Goal: Check status: Check status

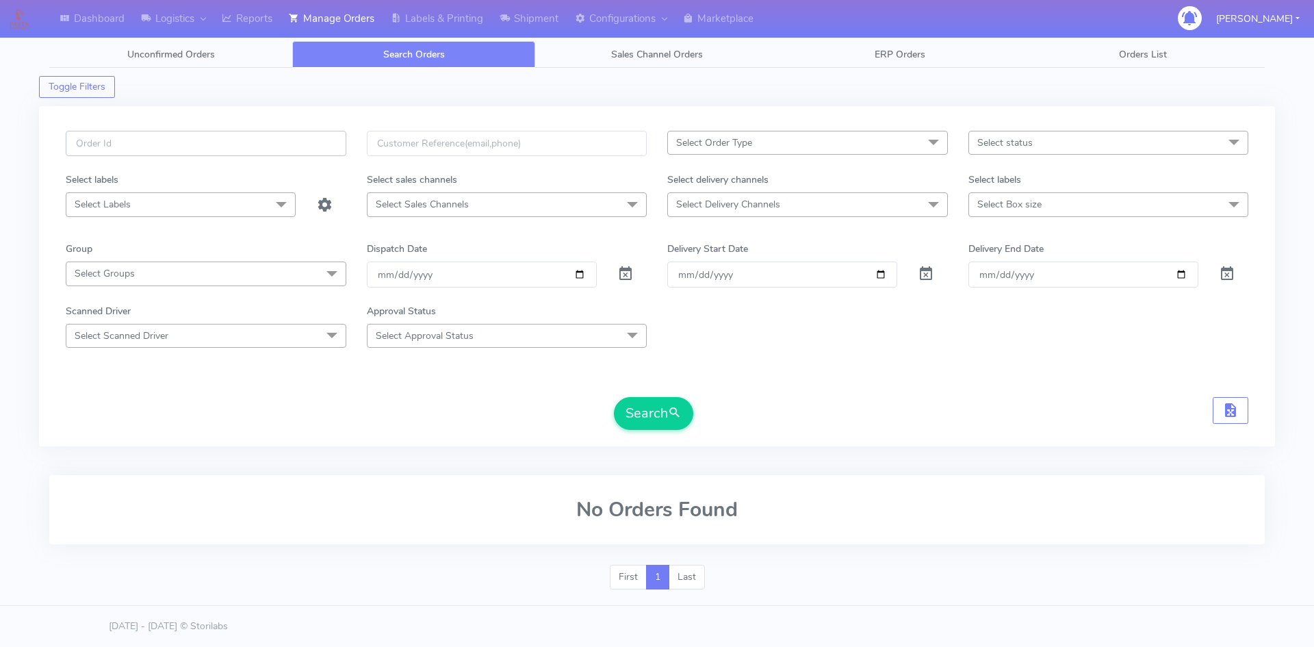
click at [141, 144] on input "text" at bounding box center [206, 143] width 281 height 25
paste input "1621135"
type input "1621135"
click at [614, 397] on button "Search" at bounding box center [653, 413] width 79 height 33
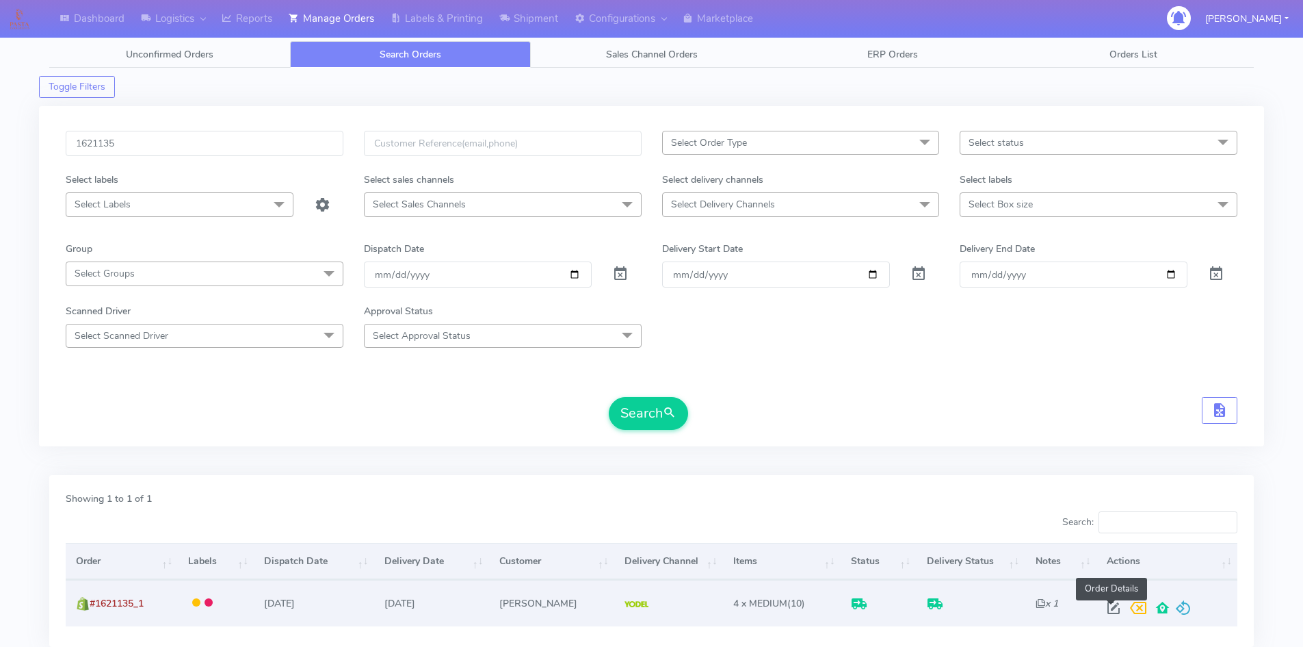
click at [1113, 607] on span at bounding box center [1114, 610] width 25 height 13
select select "5"
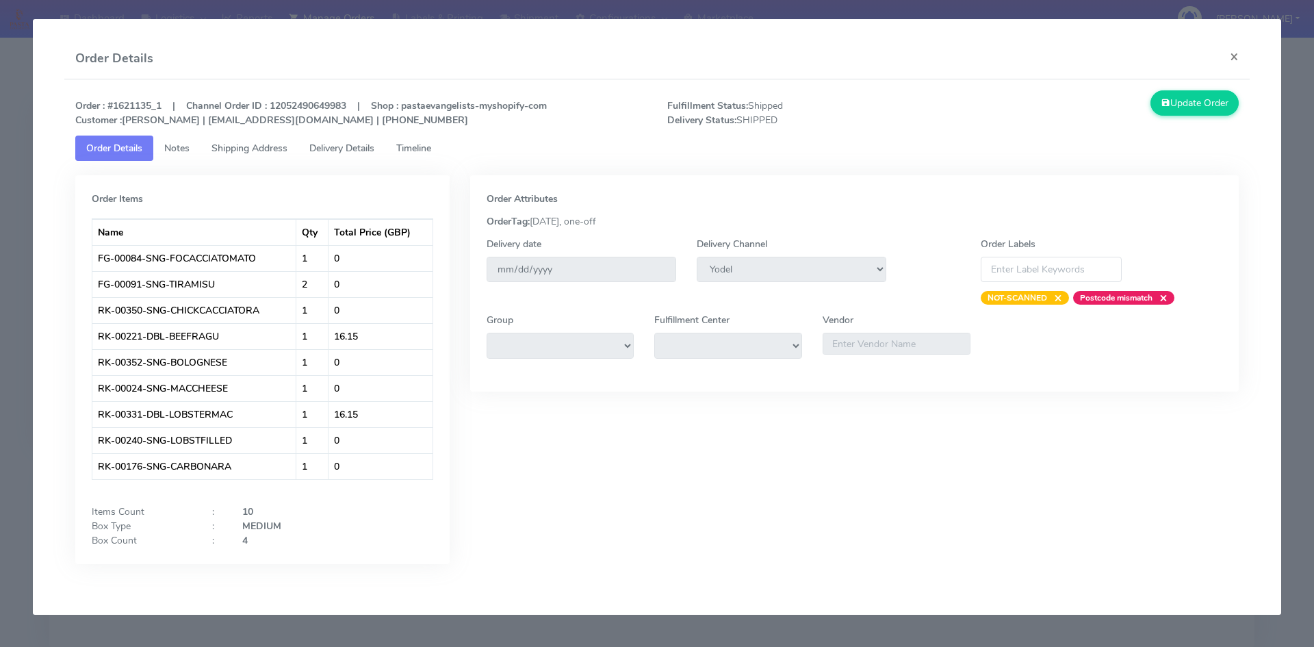
click at [419, 143] on span "Timeline" at bounding box center [413, 148] width 35 height 13
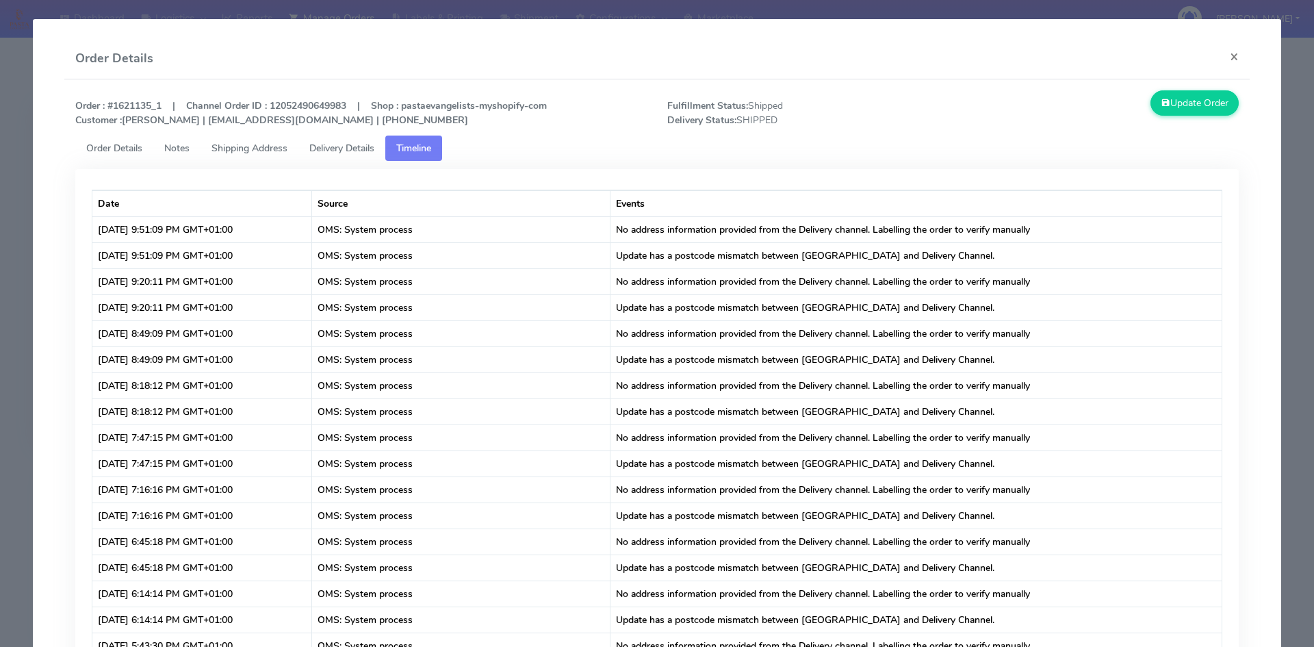
click at [343, 146] on span "Delivery Details" at bounding box center [341, 148] width 65 height 13
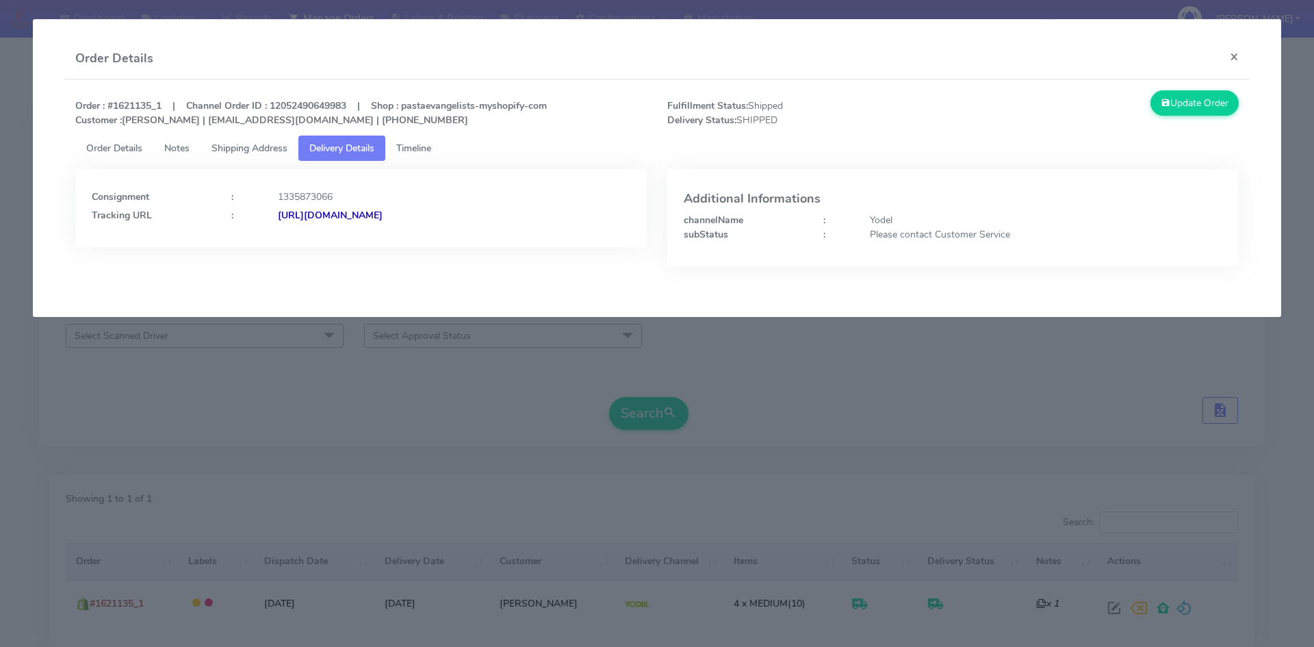
drag, startPoint x: 557, startPoint y: 218, endPoint x: 483, endPoint y: 216, distance: 73.9
click at [483, 216] on div "[URL][DOMAIN_NAME]" at bounding box center [454, 215] width 373 height 14
click at [116, 150] on span "Order Details" at bounding box center [114, 148] width 56 height 13
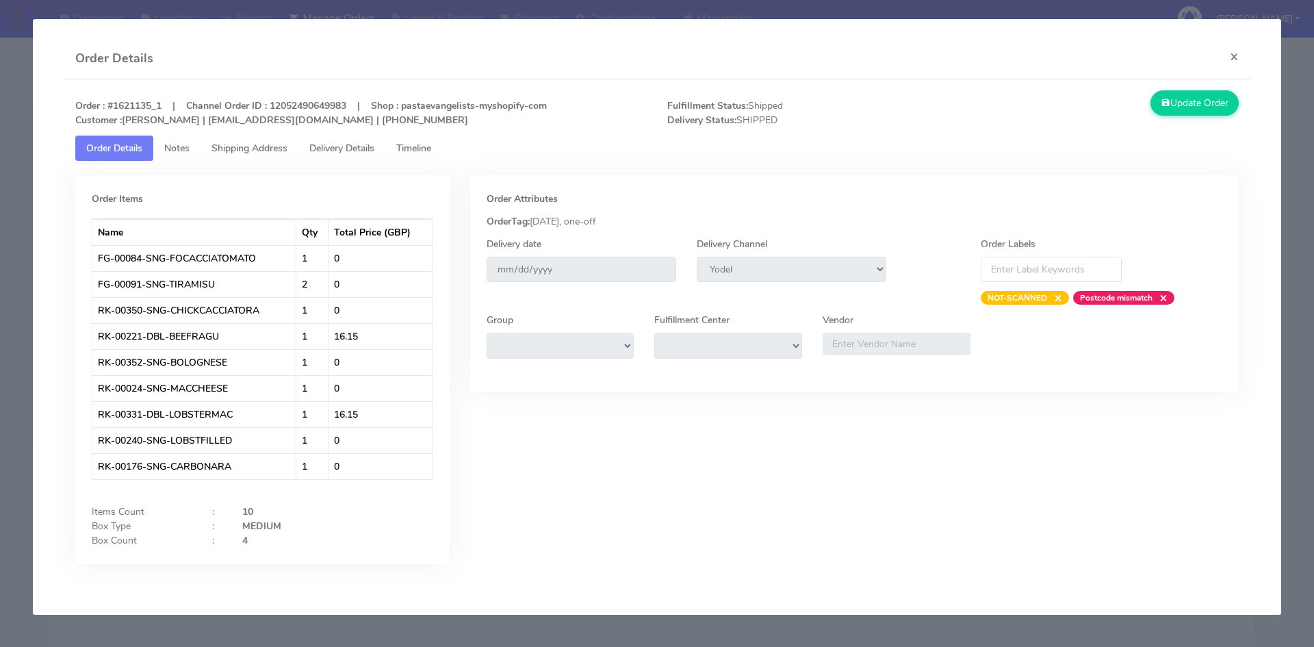
click at [420, 138] on link "Timeline" at bounding box center [413, 147] width 57 height 25
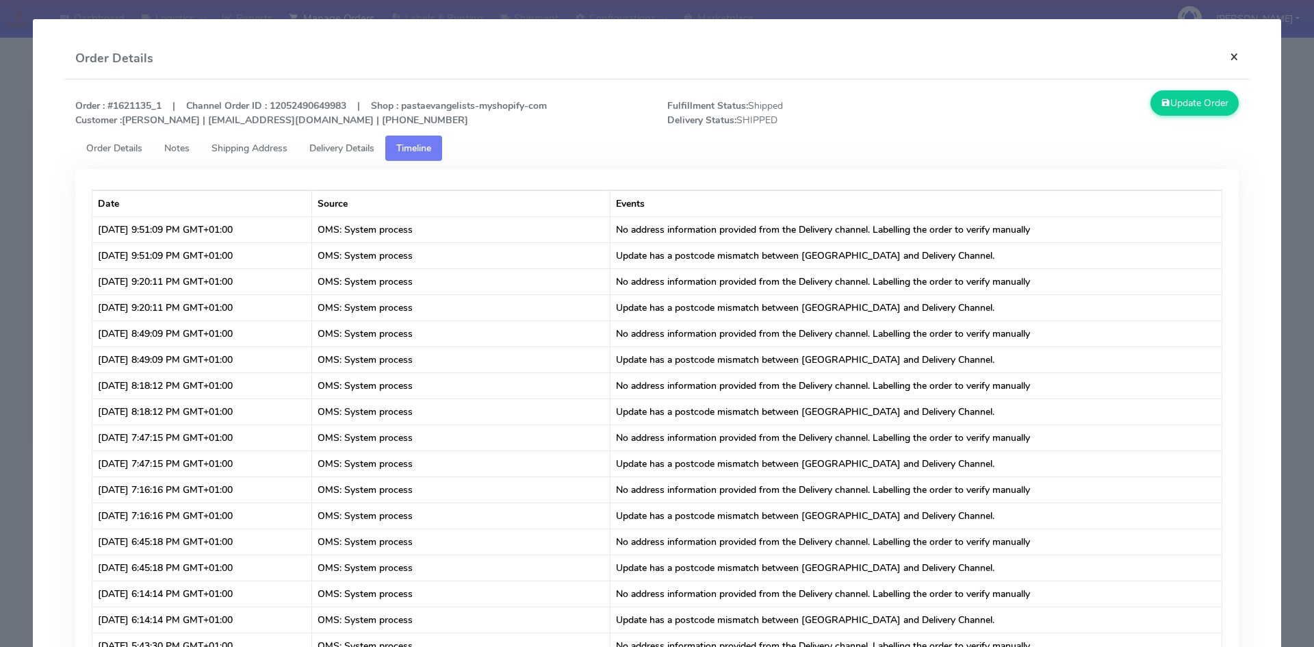
click at [1225, 55] on button "×" at bounding box center [1234, 56] width 31 height 36
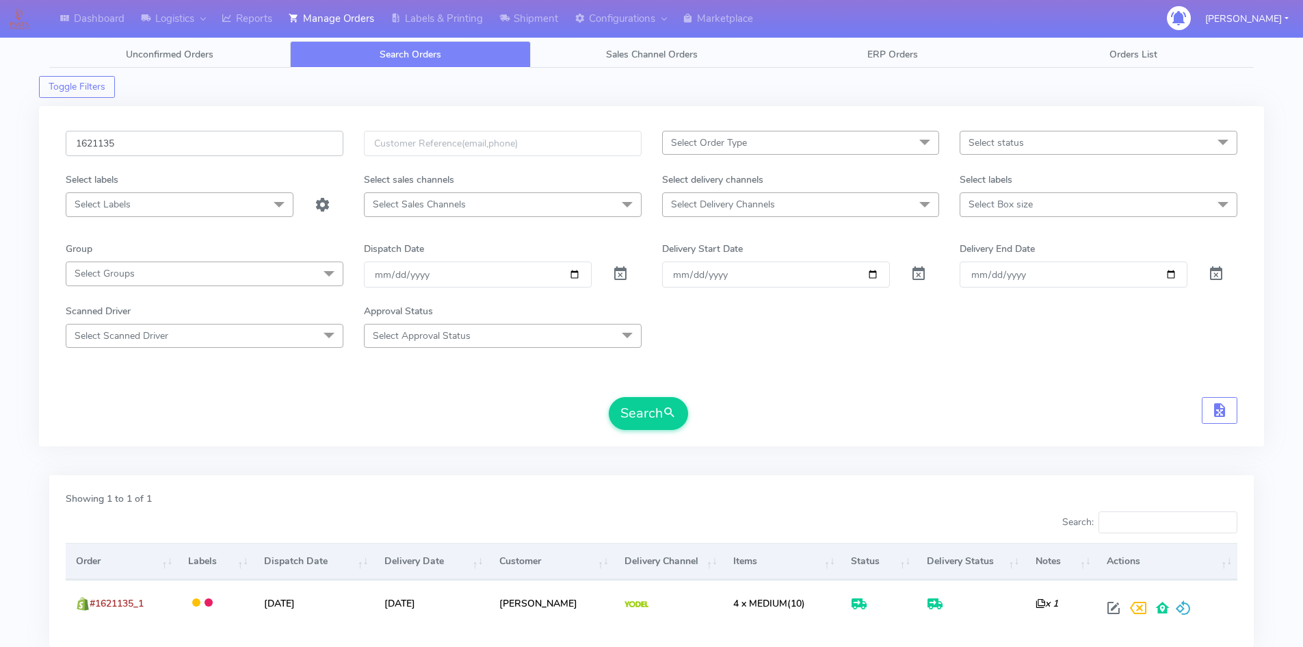
click at [117, 150] on input "1621135" at bounding box center [205, 143] width 278 height 25
drag, startPoint x: 53, startPoint y: 141, endPoint x: 19, endPoint y: 141, distance: 33.5
click at [21, 141] on div "Dashboard Logistics [GEOGRAPHIC_DATA] Logistics Reports Manage Orders Labels & …" at bounding box center [651, 363] width 1303 height 677
paste input "7639"
type input "1627639"
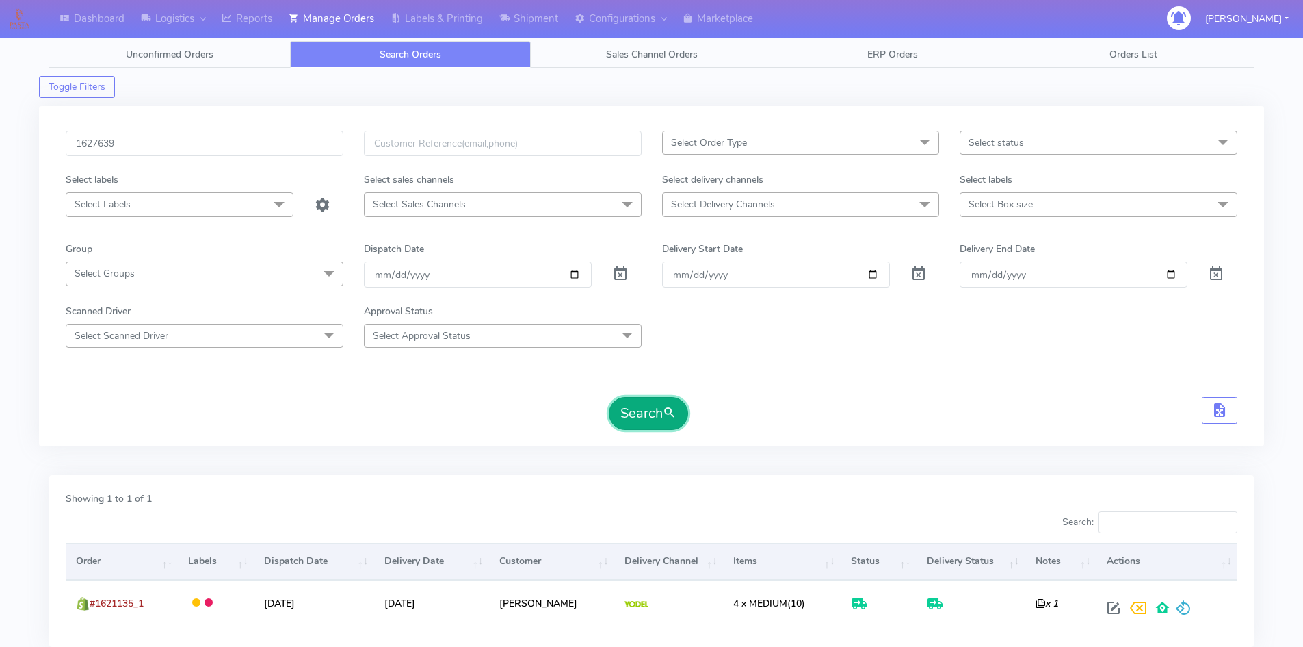
click at [656, 407] on button "Search" at bounding box center [648, 413] width 79 height 33
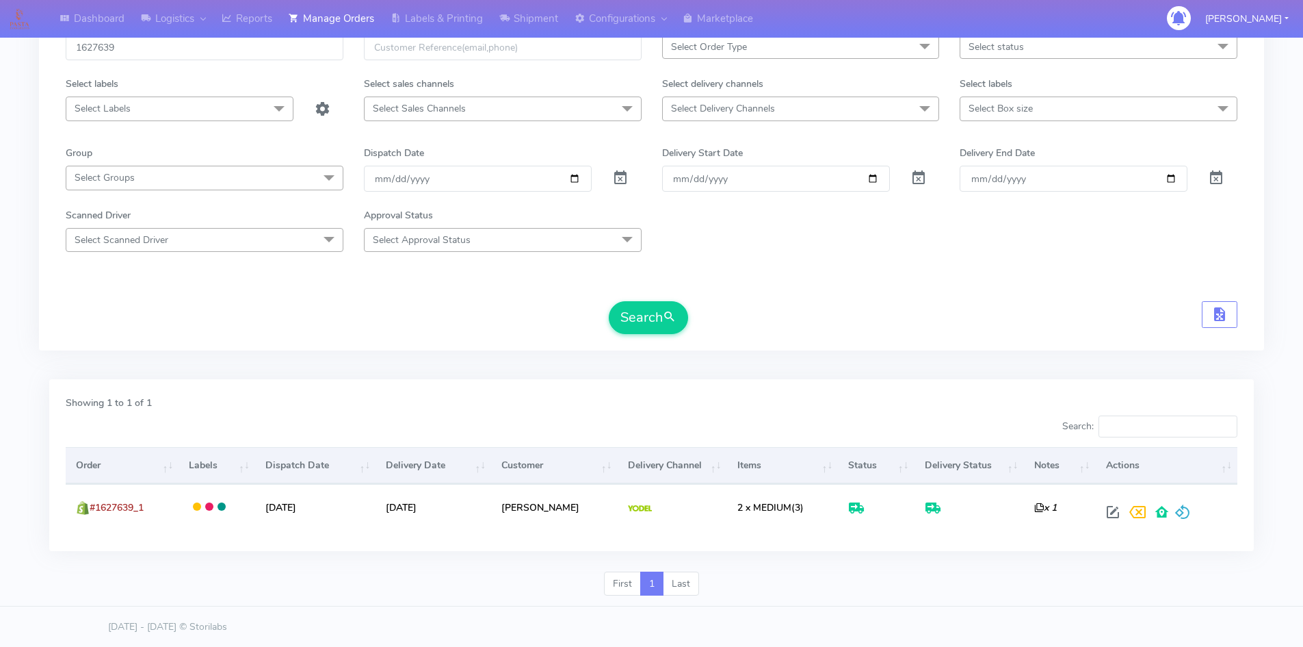
scroll to position [96, 0]
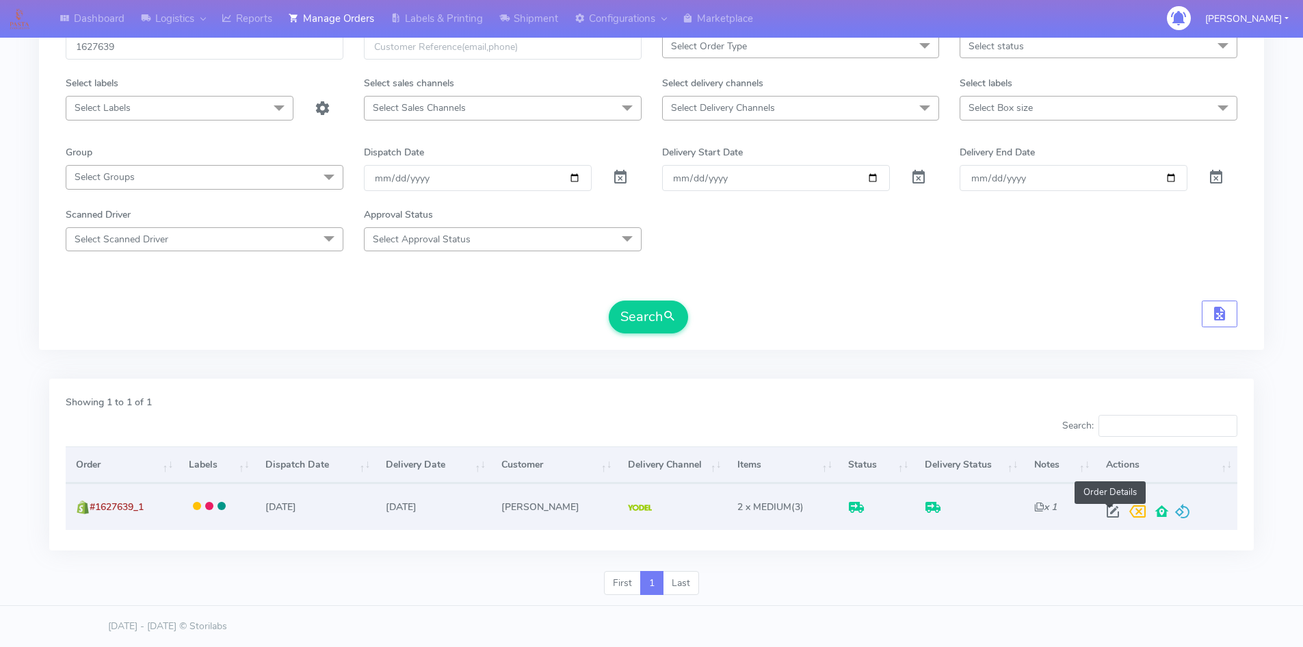
click at [1111, 512] on span at bounding box center [1113, 514] width 25 height 13
select select "5"
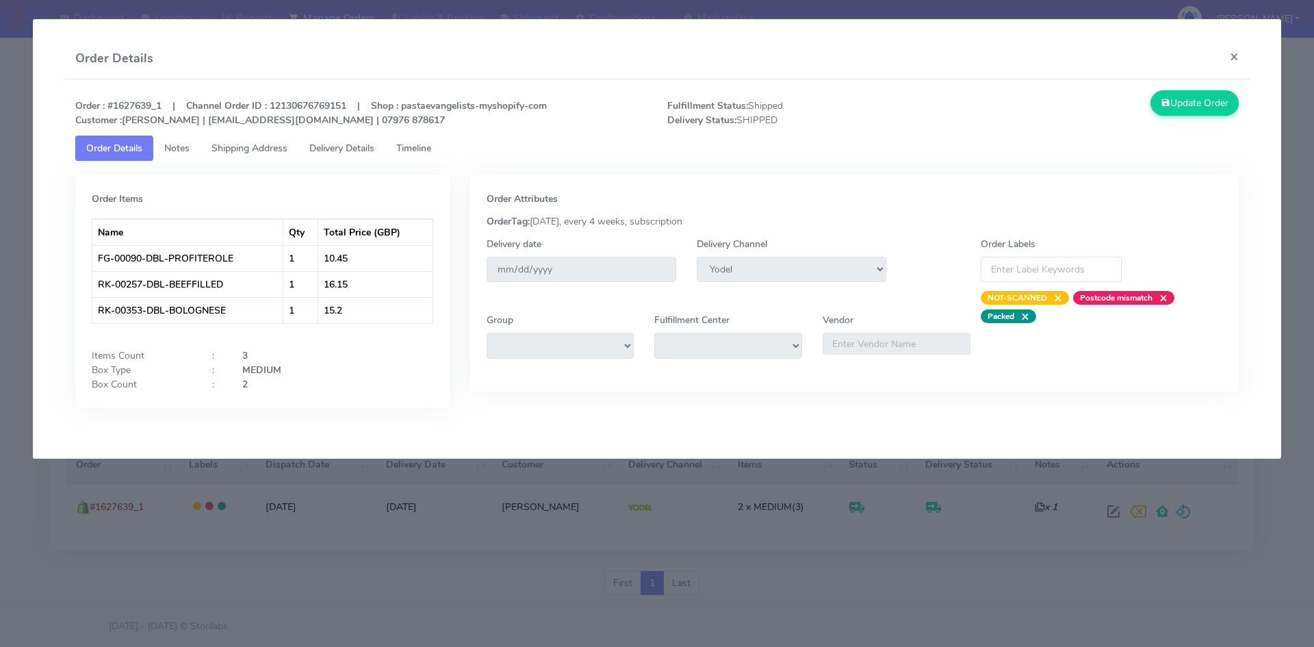
click at [419, 145] on span "Timeline" at bounding box center [413, 148] width 35 height 13
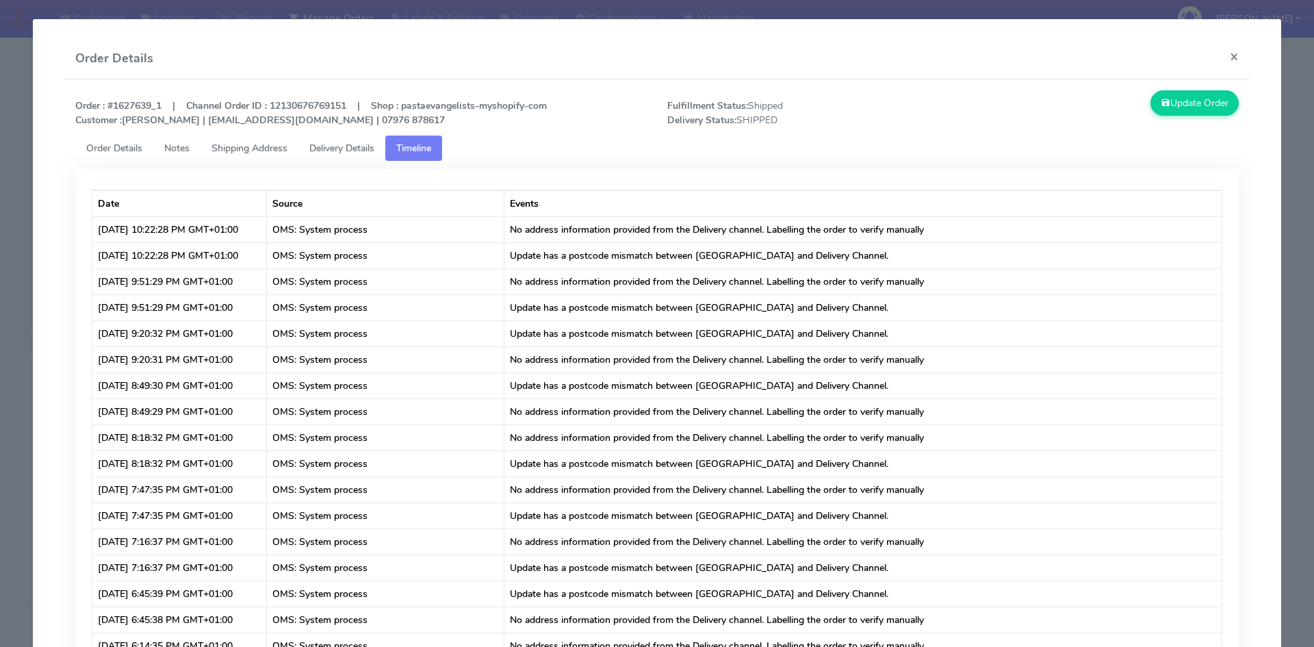
click at [345, 144] on span "Delivery Details" at bounding box center [341, 148] width 65 height 13
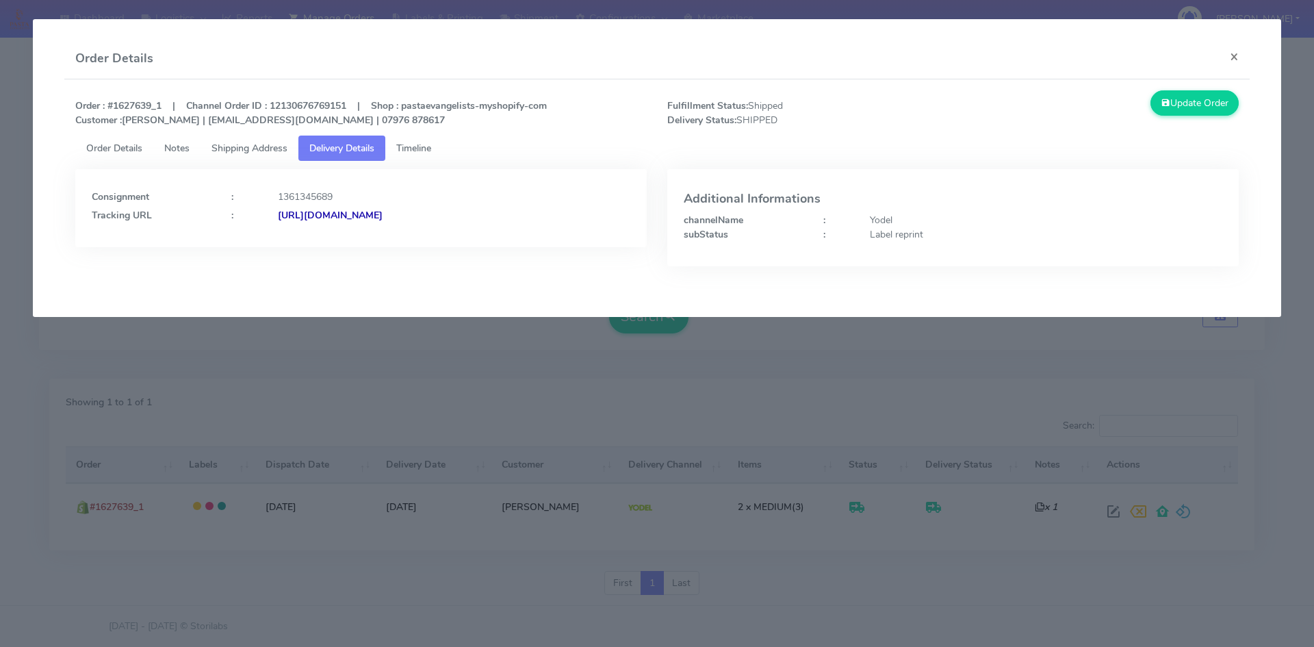
click at [382, 216] on strong "[URL][DOMAIN_NAME]" at bounding box center [330, 215] width 105 height 13
click at [130, 148] on span "Order Details" at bounding box center [114, 148] width 56 height 13
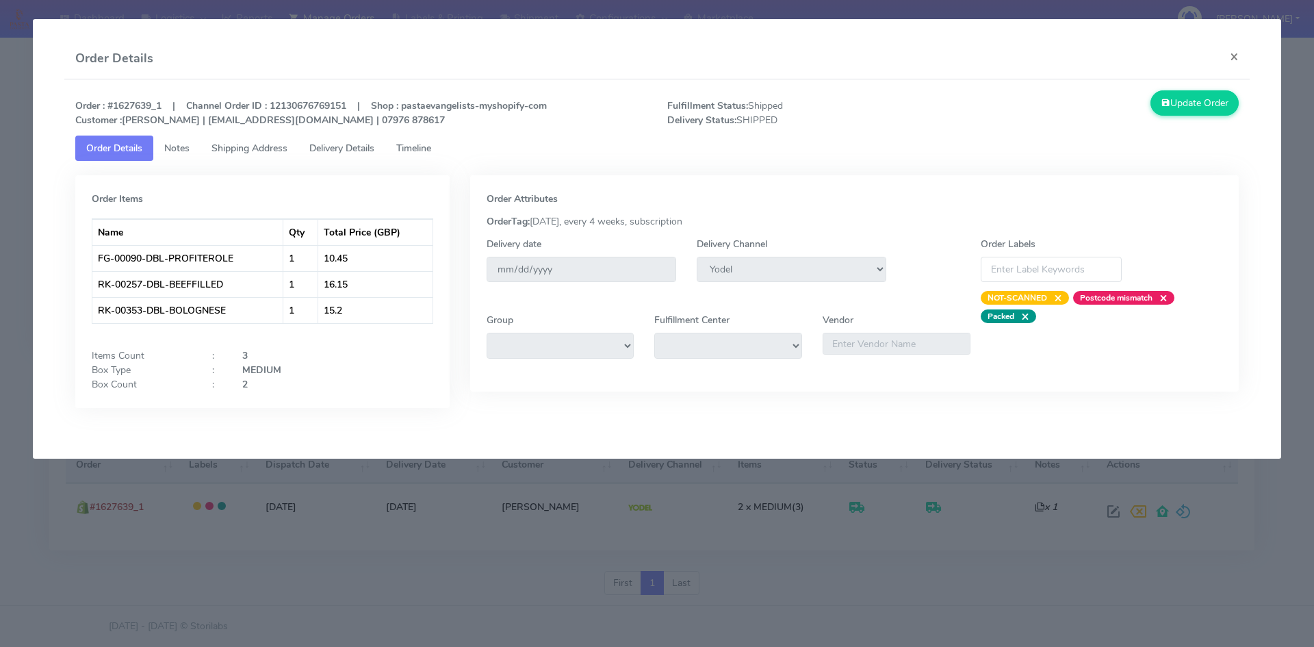
click at [431, 143] on span "Timeline" at bounding box center [413, 148] width 35 height 13
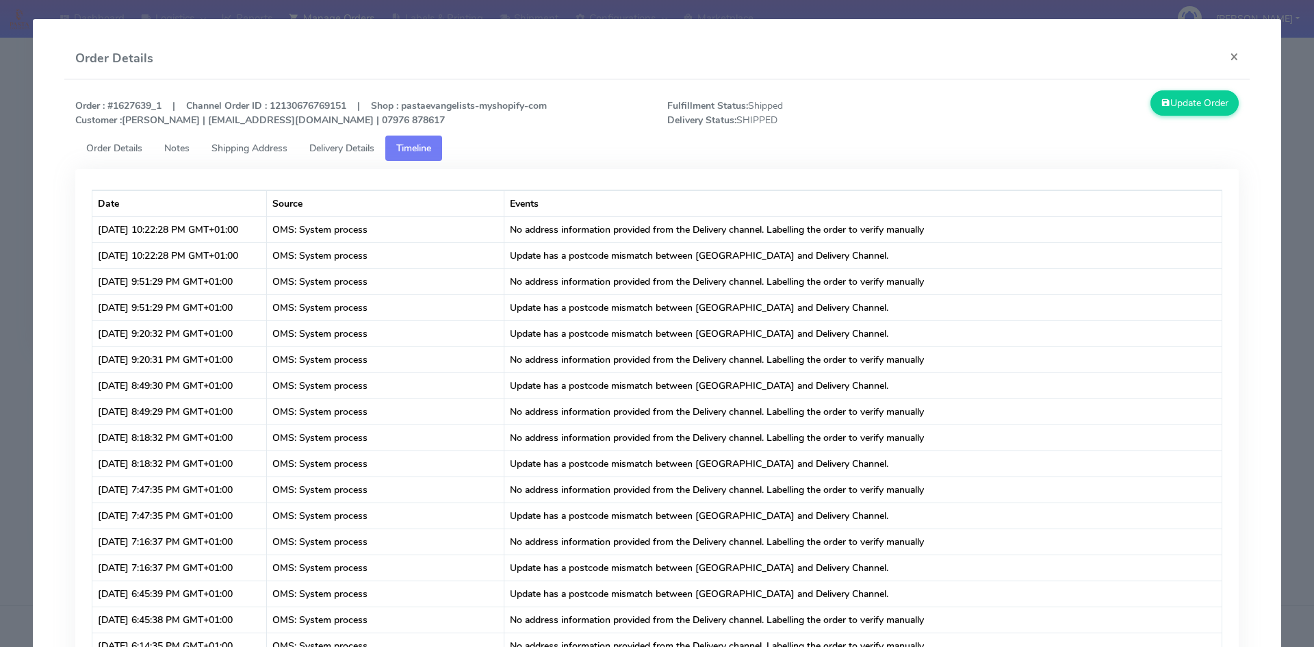
click at [348, 148] on span "Delivery Details" at bounding box center [341, 148] width 65 height 13
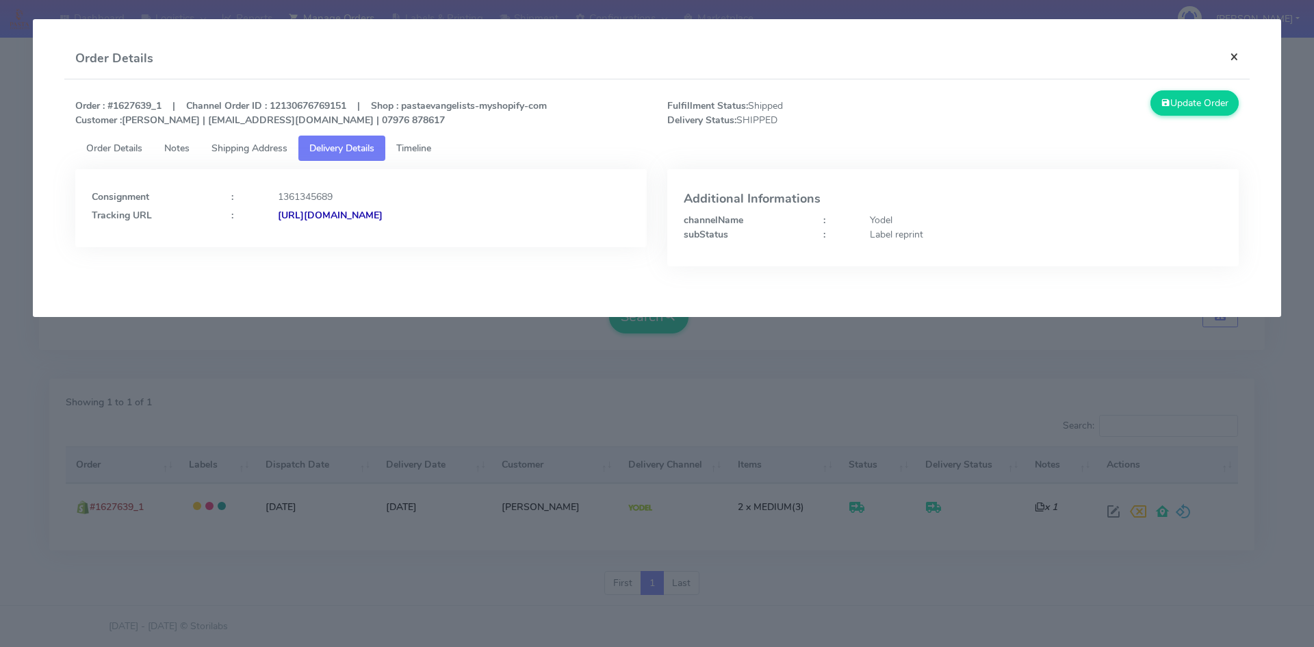
click at [1241, 59] on button "×" at bounding box center [1234, 56] width 31 height 36
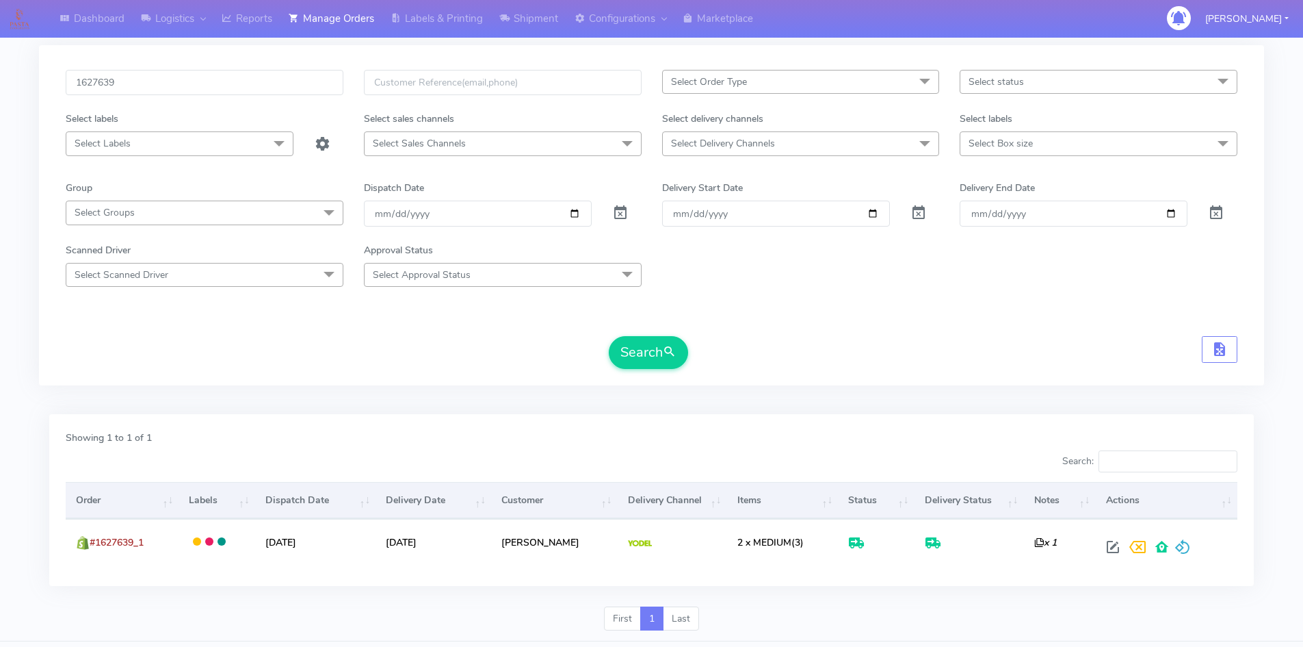
scroll to position [0, 0]
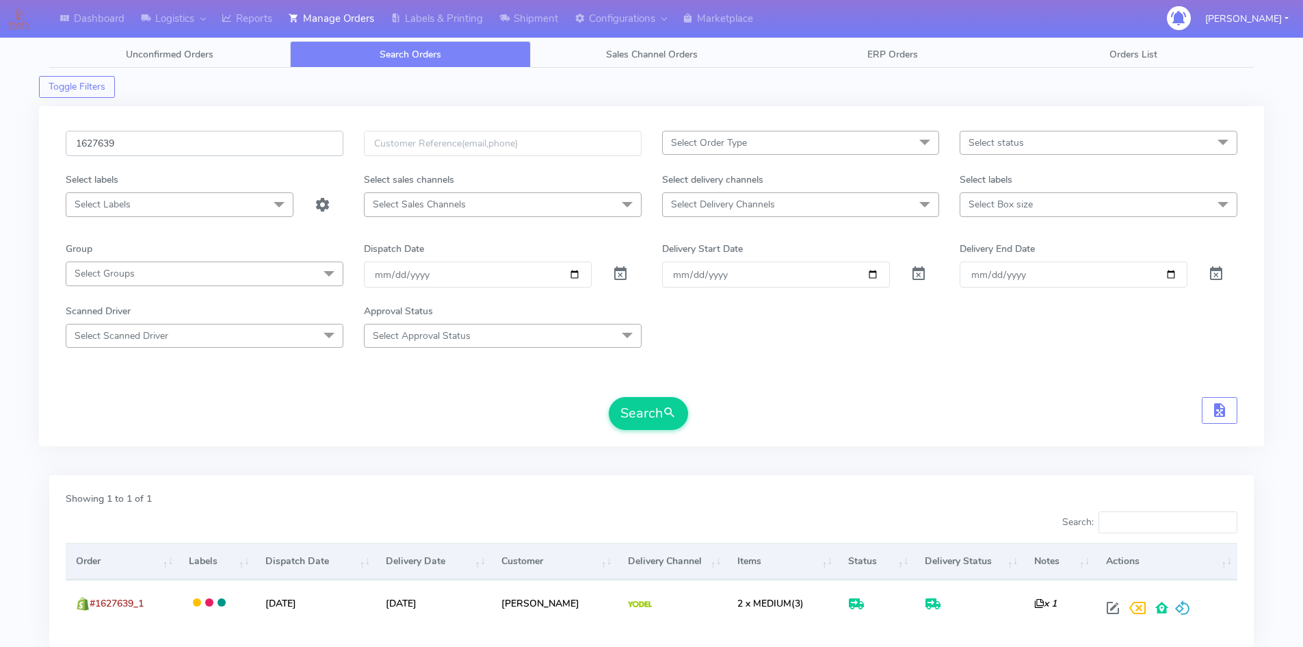
drag, startPoint x: 140, startPoint y: 142, endPoint x: 23, endPoint y: 140, distance: 117.0
click at [29, 141] on div "Dashboard Logistics [GEOGRAPHIC_DATA] Logistics Reports Manage Orders Labels & …" at bounding box center [651, 363] width 1303 height 677
paste input "737"
type input "1627737"
click at [609, 397] on button "Search" at bounding box center [648, 413] width 79 height 33
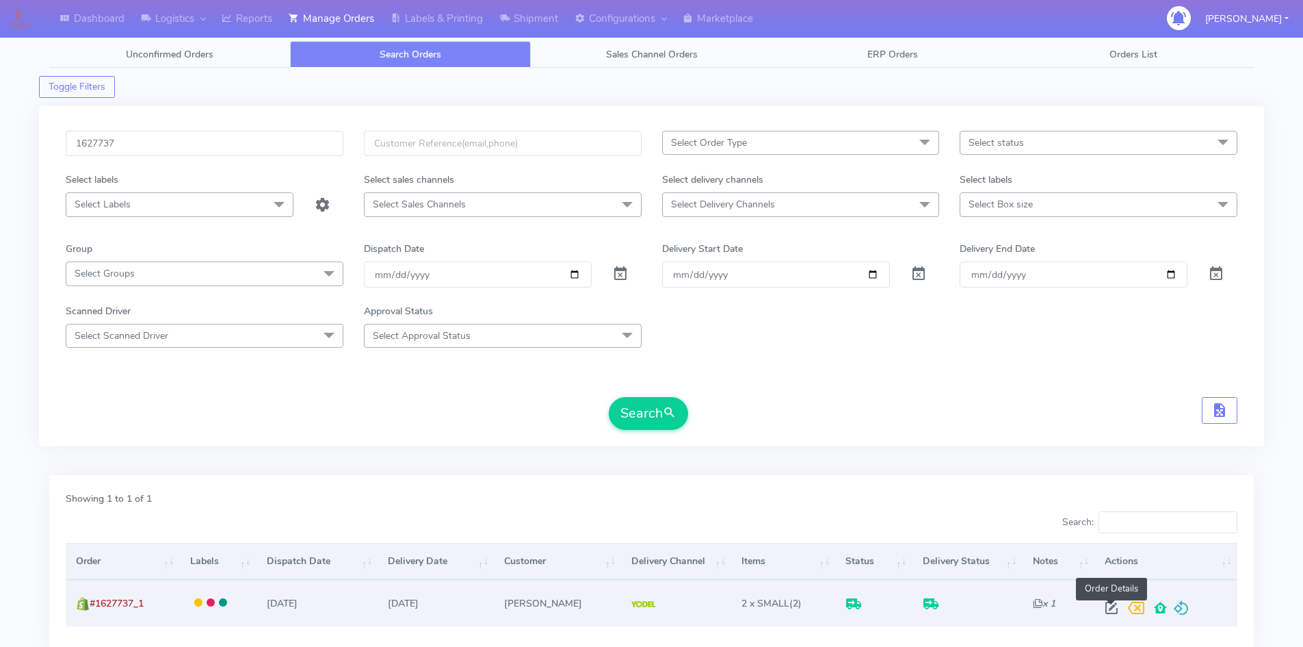
click at [1110, 606] on span at bounding box center [1112, 610] width 25 height 13
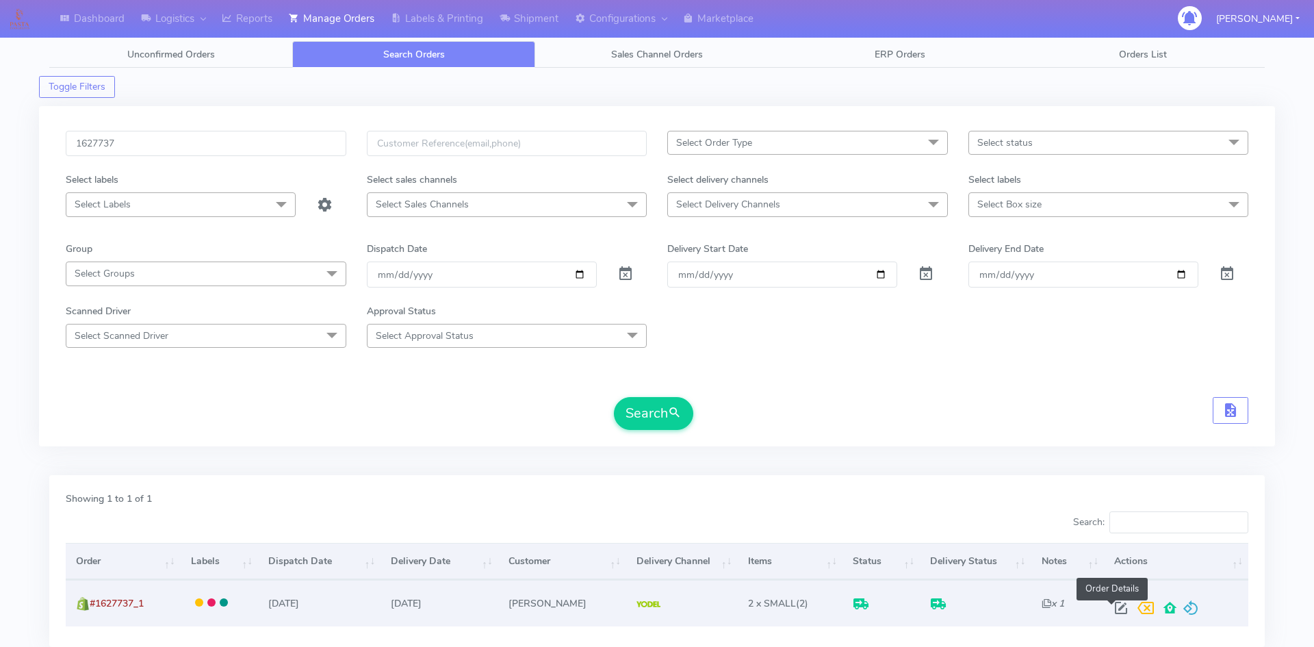
select select "5"
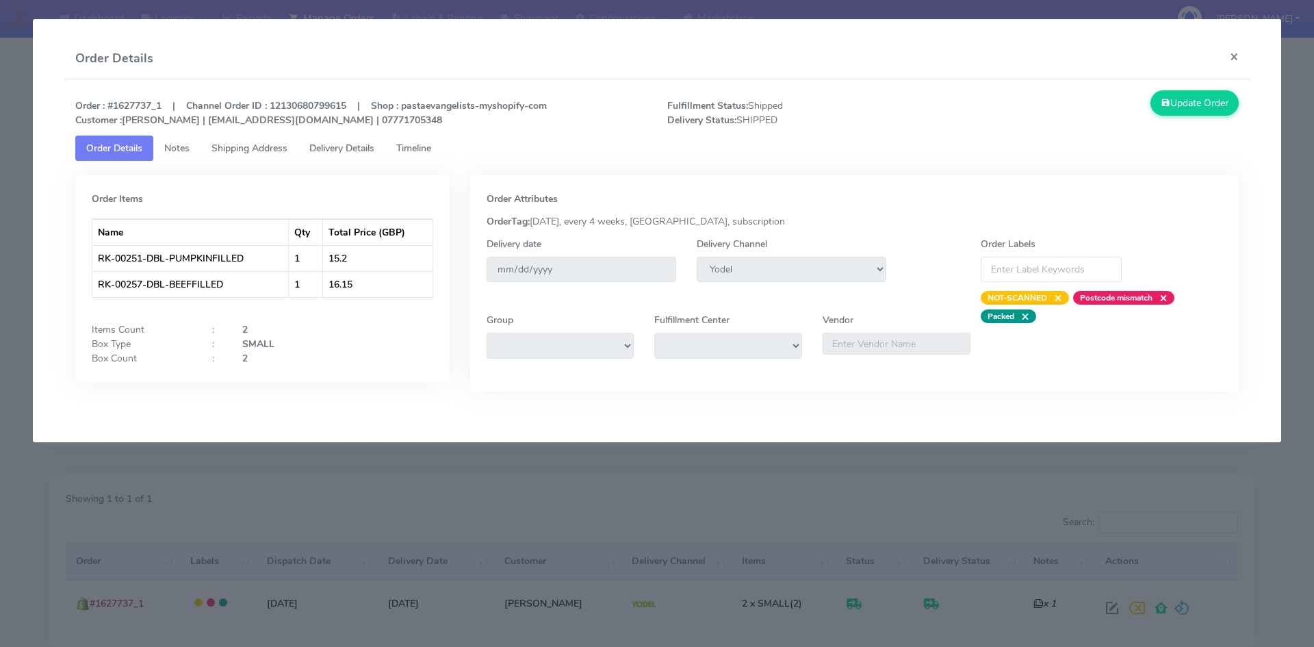
click at [424, 147] on span "Timeline" at bounding box center [413, 148] width 35 height 13
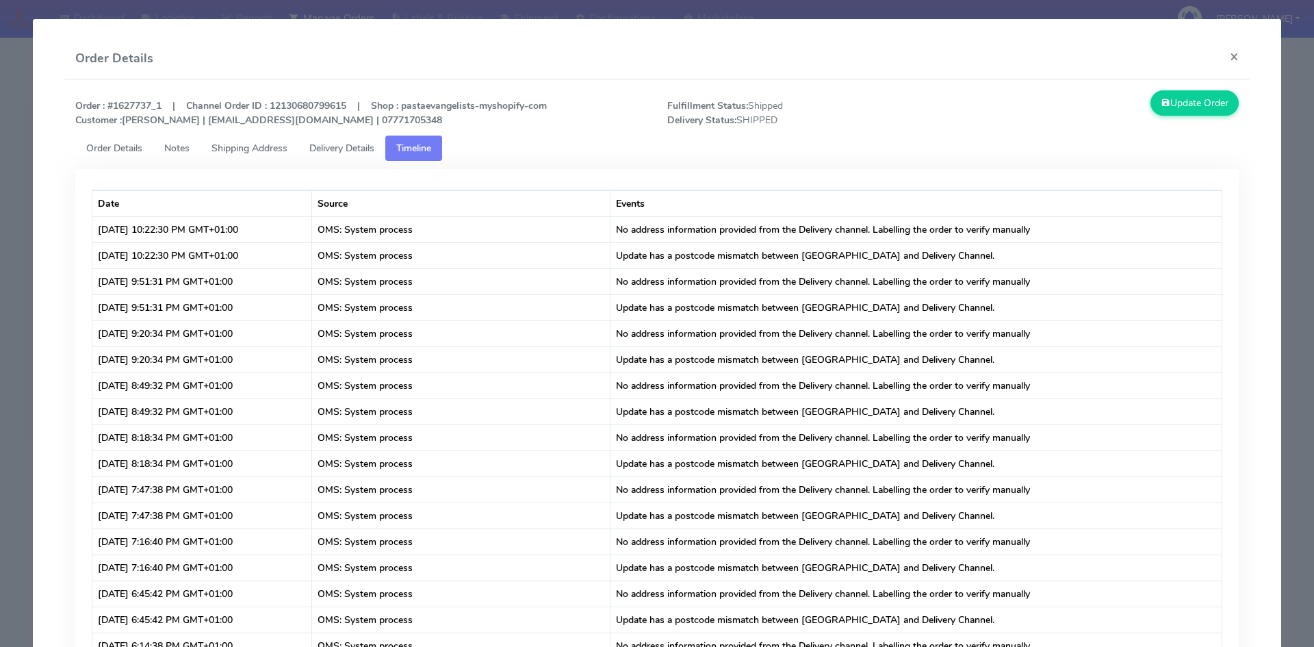
click at [332, 151] on span "Delivery Details" at bounding box center [341, 148] width 65 height 13
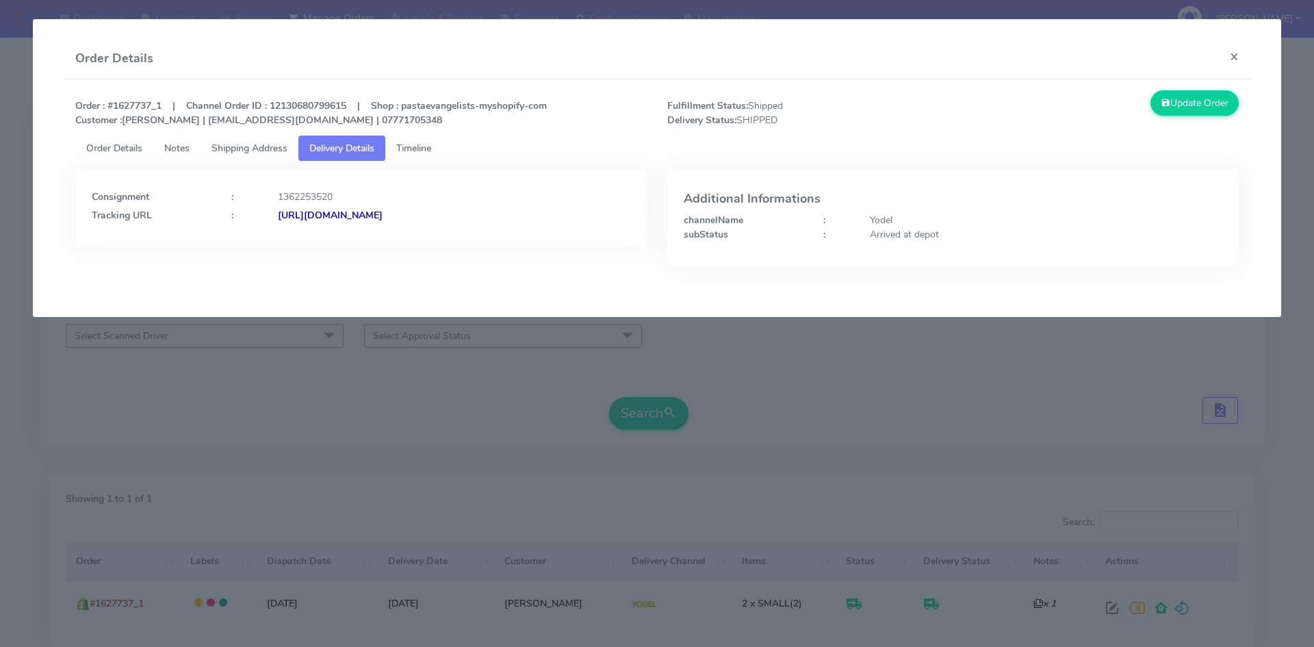
click at [382, 216] on strong "[URL][DOMAIN_NAME]" at bounding box center [330, 215] width 105 height 13
click at [1232, 52] on button "×" at bounding box center [1234, 56] width 31 height 36
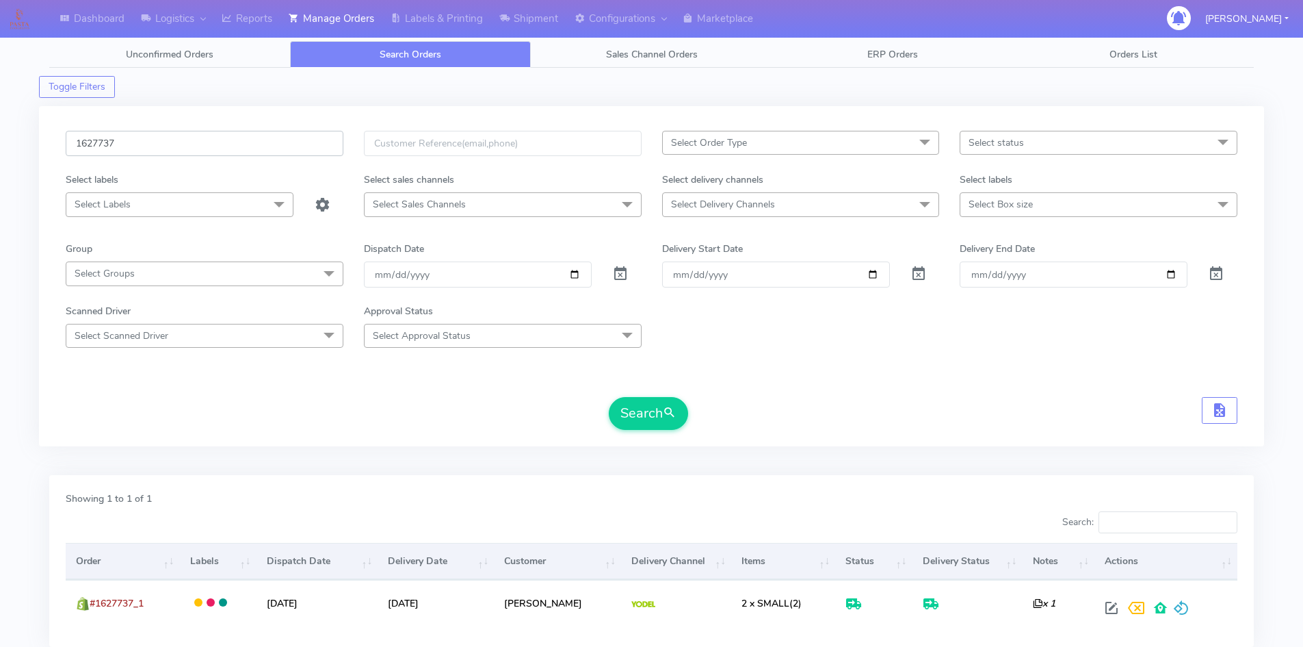
click at [0, 147] on div "Dashboard Logistics [GEOGRAPHIC_DATA] Logistics Reports Manage Orders Labels & …" at bounding box center [651, 363] width 1303 height 677
paste input "639"
type input "1627639"
click at [609, 397] on button "Search" at bounding box center [648, 413] width 79 height 33
